Goal: Navigation & Orientation: Go to known website

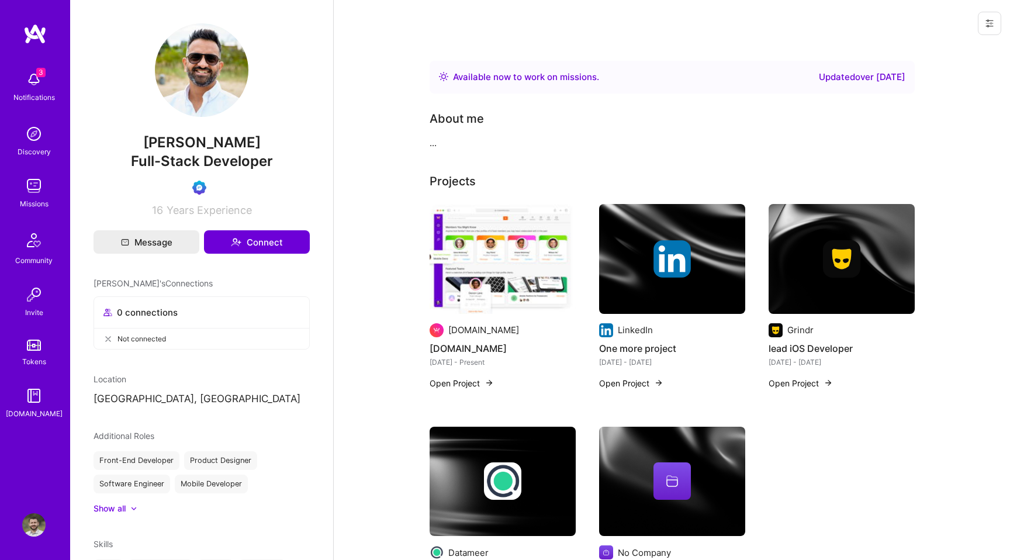
click at [995, 25] on button at bounding box center [989, 23] width 23 height 23
click at [957, 45] on button "Login as Naveed" at bounding box center [957, 50] width 88 height 30
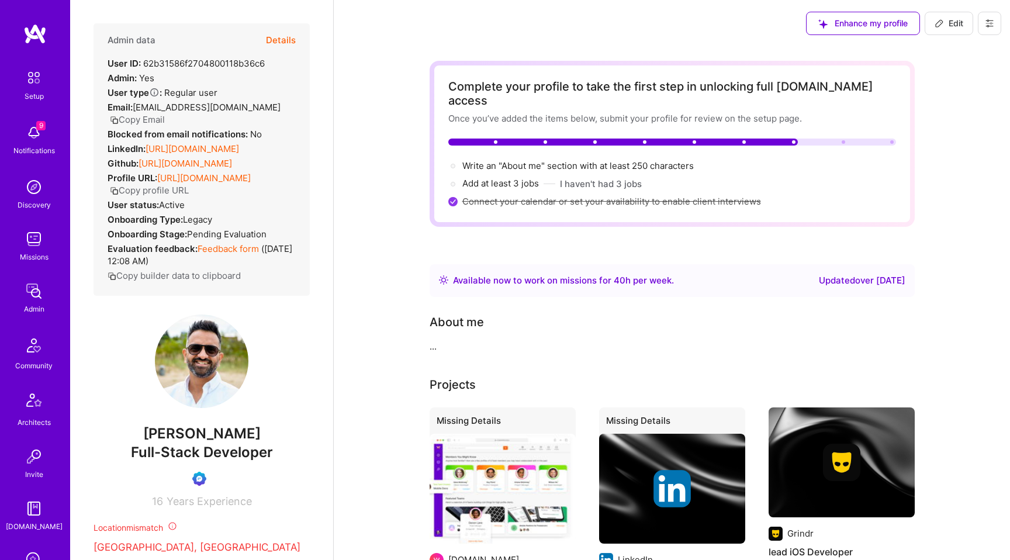
click at [39, 83] on img at bounding box center [34, 77] width 25 height 25
